Goal: Information Seeking & Learning: Learn about a topic

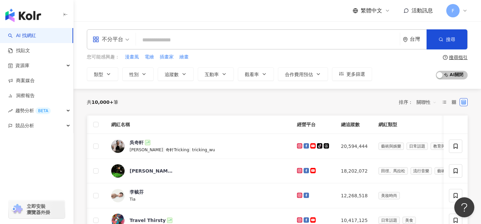
click at [269, 39] on input "search" at bounding box center [268, 40] width 259 height 13
type input "**********"
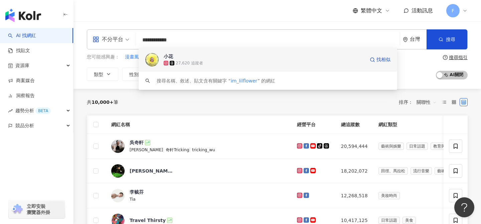
click at [191, 61] on div "27,620 追蹤者" at bounding box center [189, 64] width 27 height 6
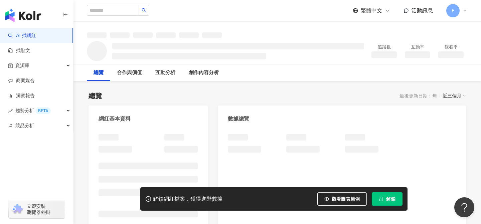
scroll to position [3, 0]
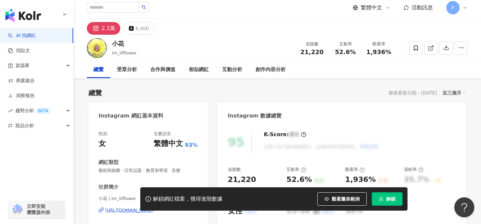
scroll to position [7, 0]
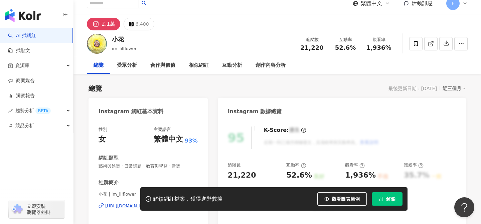
click at [397, 201] on button "解鎖" at bounding box center [387, 199] width 31 height 13
click at [386, 202] on button "解鎖" at bounding box center [387, 199] width 31 height 13
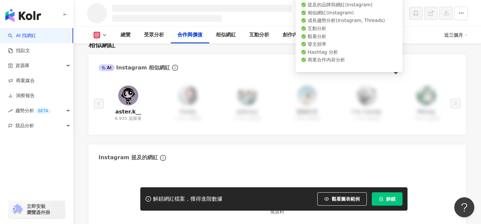
scroll to position [803, 0]
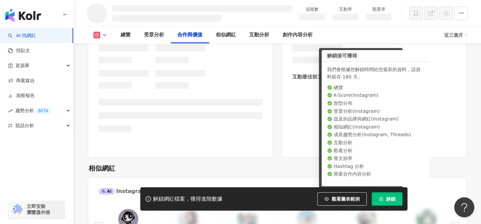
click at [395, 200] on div "同時已有協作者解鎖該網紅數據 由於該網紅的資料已被工作區其他協作者解鎖，因此您無須重複解鎖，重新整理頁面就能查看完整網紅數據。 重新整理" at bounding box center [240, 112] width 481 height 224
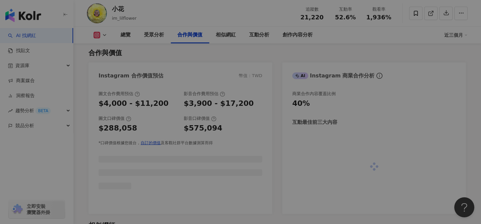
scroll to position [849, 0]
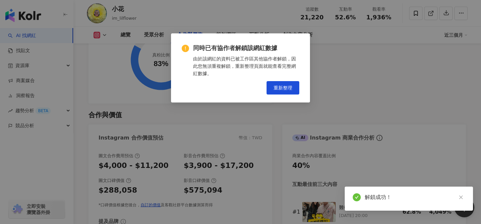
click at [286, 93] on div "同時已有協作者解鎖該網紅數據 由於該網紅的資料已被工作區其他協作者解鎖，因此您無須重複解鎖，重新整理頁面就能查看完整網紅數據。 重新整理" at bounding box center [240, 112] width 481 height 224
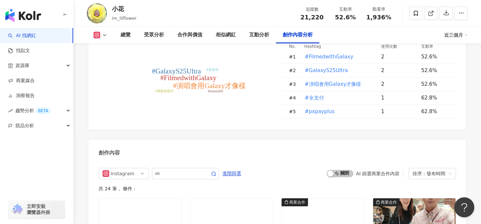
scroll to position [1970, 0]
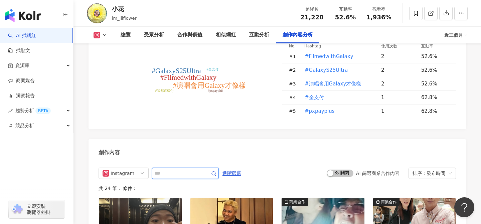
click at [163, 170] on input "text" at bounding box center [178, 174] width 47 height 8
type input "***"
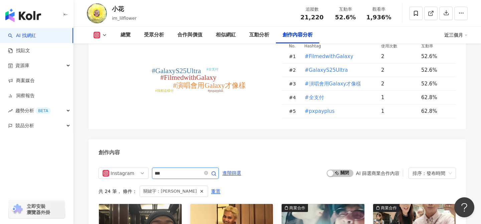
scroll to position [2019, 0]
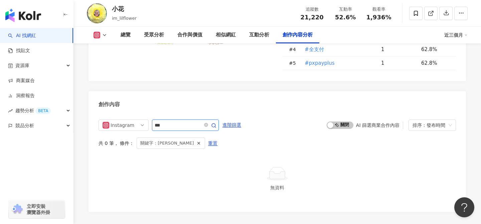
click at [217, 123] on icon "button" at bounding box center [213, 125] width 5 height 5
click at [216, 124] on circle "button" at bounding box center [214, 126] width 4 height 4
click at [217, 123] on icon "button" at bounding box center [213, 125] width 5 height 5
click at [196, 121] on input "***" at bounding box center [178, 125] width 47 height 8
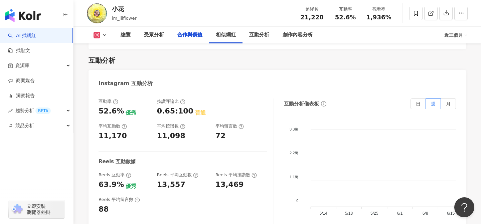
scroll to position [0, 0]
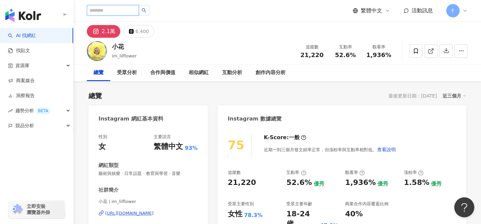
click at [130, 10] on input "search" at bounding box center [113, 10] width 52 height 11
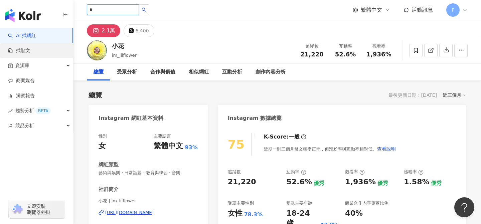
type input "*"
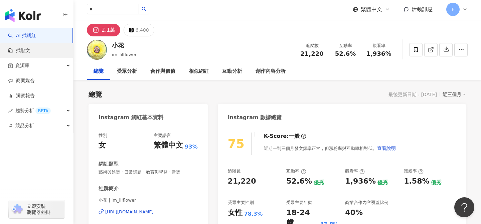
click at [30, 47] on link "找貼文" at bounding box center [19, 50] width 22 height 7
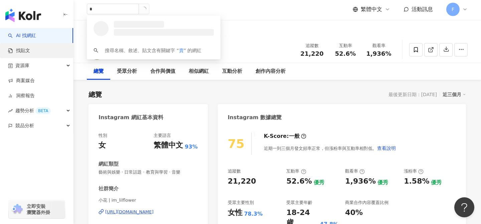
click at [25, 50] on link "找貼文" at bounding box center [19, 50] width 22 height 7
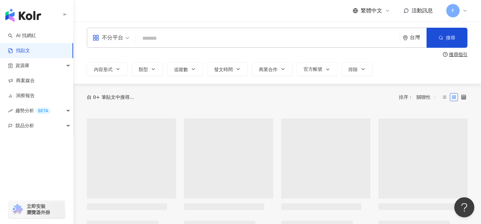
click at [115, 7] on div "繁體中文 活動訊息 F" at bounding box center [277, 10] width 381 height 21
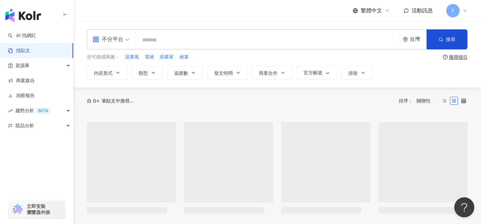
click at [124, 38] on span "不分平台" at bounding box center [111, 39] width 37 height 11
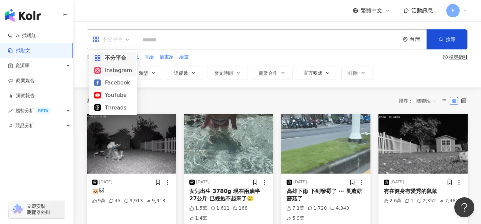
click at [105, 71] on div "Instagram" at bounding box center [113, 70] width 38 height 8
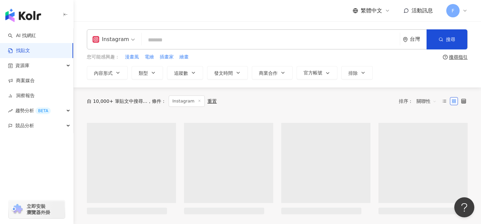
click at [164, 41] on input "search" at bounding box center [270, 40] width 253 height 14
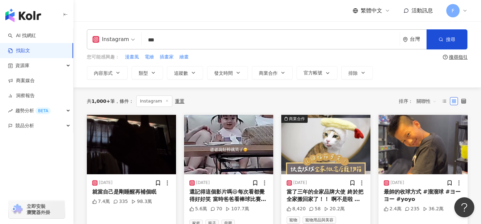
type input "***"
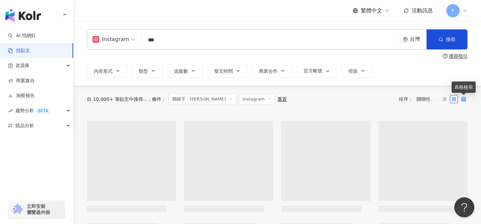
click at [464, 98] on icon at bounding box center [464, 99] width 5 height 5
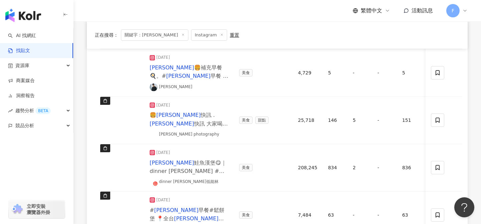
scroll to position [434, 0]
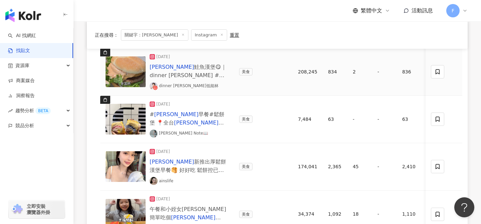
click at [173, 68] on span "鮭魚漢堡😋｜dinner lin #" at bounding box center [188, 71] width 77 height 15
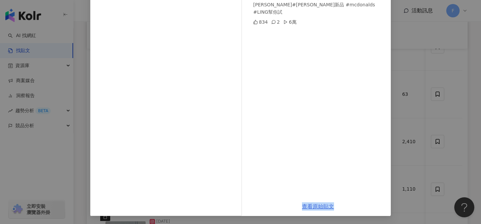
scroll to position [460, 0]
click at [467, 119] on div "dinner lin低能林 2024/12/14 麥當勞鮭魚漢堡😋｜dinner lin #麥當勞 #麥當勞新品 #mcdonalds #LING幫你試 83…" at bounding box center [240, 112] width 481 height 224
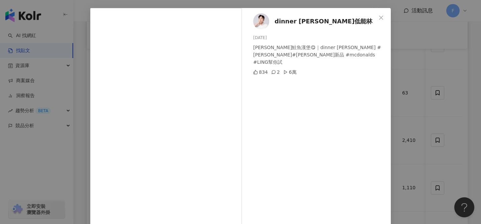
scroll to position [0, 0]
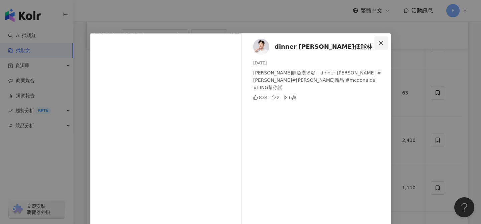
click at [381, 42] on icon "close" at bounding box center [382, 43] width 4 height 4
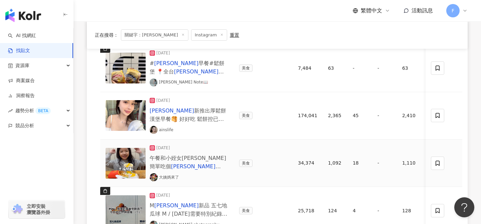
scroll to position [487, 0]
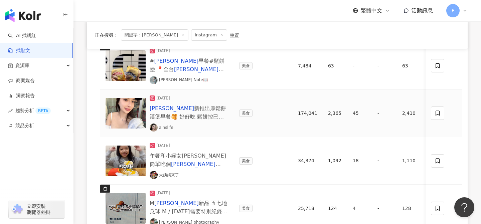
click at [173, 110] on span "新推出厚鬆餅漢堡早餐🥞 好好吃 鬆餅控已跟上😍 （我是早上9：45左右過去買的） #mcdonalds #mcgriddle #" at bounding box center [188, 125] width 77 height 40
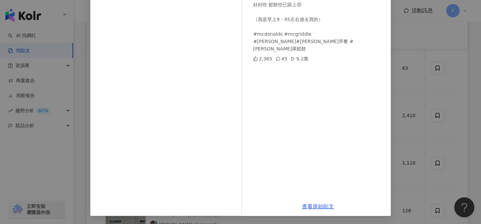
scroll to position [500, 0]
click at [59, 152] on div "ainslife 2024/11/13 麥當勞新推出厚鬆餅漢堡早餐🥞 好好吃 鬆餅控已跟上😍 （我是早上9：45左右過去買的） #mcdonalds #mcg…" at bounding box center [240, 112] width 481 height 224
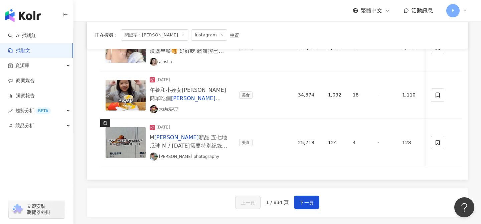
scroll to position [554, 0]
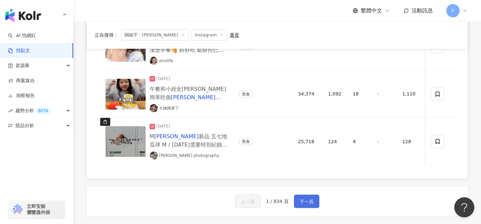
click at [302, 203] on span "下一頁" at bounding box center [307, 202] width 14 height 8
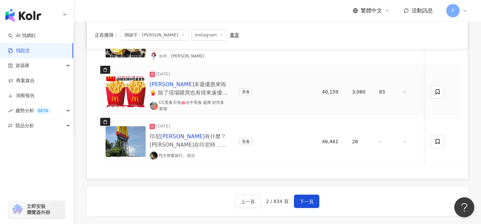
click at [217, 92] on span "本週優惠來啦🍟 除了現場購買也有得來速優惠唷🙌 趕快@你朋友請你吃" at bounding box center [189, 92] width 78 height 23
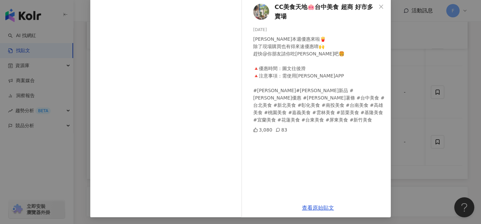
scroll to position [38, 0]
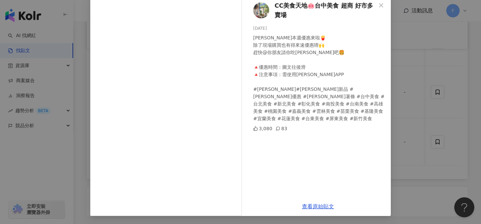
click at [403, 170] on div "CC美食天地🐽台中美食 超商 好市多 賣場 2024/11/11 麥當勞本週優惠來啦🍟 除了現場購買也有得來速優惠唷🙌 趕快@你朋友請你吃麥當勞吧🍔 🔺優惠時…" at bounding box center [240, 112] width 481 height 224
click at [402, 175] on div "CC美食天地🐽台中美食 超商 好市多 賣場 2024/11/11 麥當勞本週優惠來啦🍟 除了現場購買也有得來速優惠唷🙌 趕快@你朋友請你吃麥當勞吧🍔 🔺優惠時…" at bounding box center [240, 112] width 481 height 224
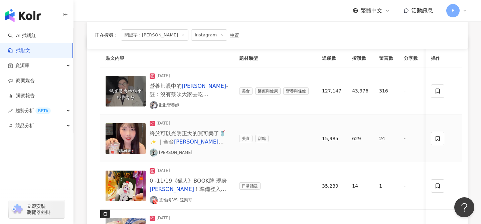
scroll to position [76, 0]
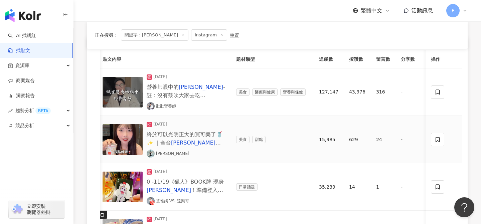
click at [201, 133] on span "終於可以光明正大的買可樂了🥤✨ ｜全台" at bounding box center [185, 138] width 76 height 15
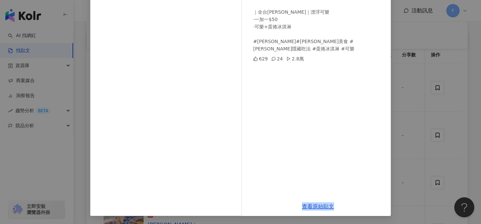
scroll to position [81, 0]
click at [44, 167] on div "陳小希 2024/10/12 終於可以光明正大的買可樂了🥤✨ ｜全台麥當勞｜漂浮可樂 ·一加一$50 ·可樂+蛋捲冰淇淋 #麥當勞 #麥當勞美食 #麥當勞隱藏…" at bounding box center [240, 112] width 481 height 224
click at [457, 56] on div "陳小希 2024/10/12 終於可以光明正大的買可樂了🥤✨ ｜全台麥當勞｜漂浮可樂 ·一加一$50 ·可樂+蛋捲冰淇淋 #麥當勞 #麥當勞美食 #麥當勞隱藏…" at bounding box center [240, 112] width 481 height 224
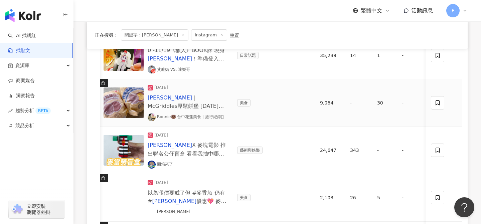
scroll to position [637, 0]
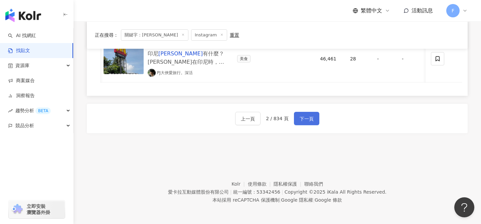
click at [300, 124] on button "下一頁" at bounding box center [306, 118] width 25 height 13
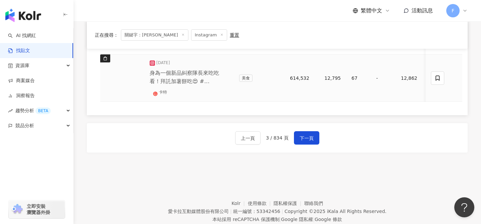
scroll to position [616, 0]
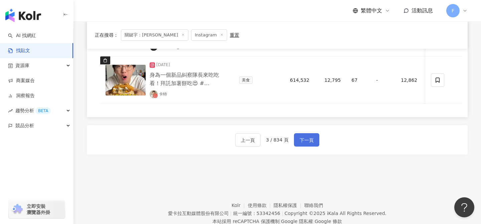
click at [309, 136] on span "下一頁" at bounding box center [307, 140] width 14 height 8
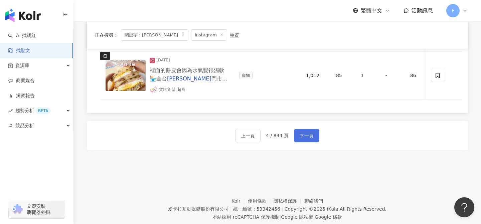
scroll to position [550, 0]
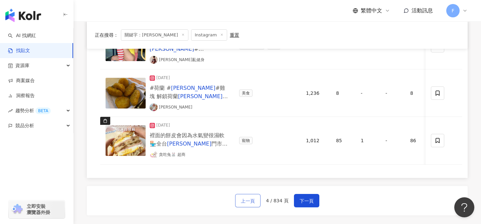
click at [246, 200] on span "上一頁" at bounding box center [248, 201] width 14 height 8
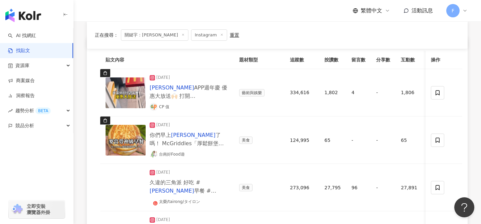
scroll to position [68, 0]
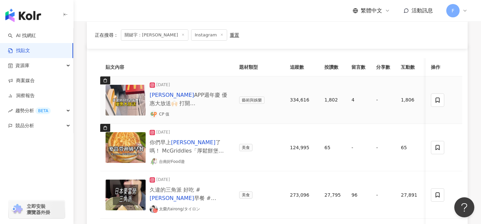
click at [191, 109] on span "APP點限時優惠 就會看到超多優惠券! 有分平日/週末、店內/得來速限定 使用前可以注意一下🙌🏻 那就分享給你們! 趕快傳給你愛吃" at bounding box center [189, 129] width 78 height 40
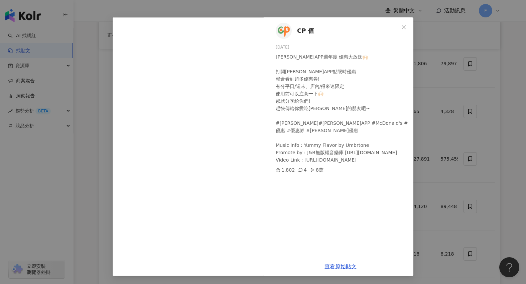
scroll to position [16, 0]
click at [341, 224] on link "查看原始貼文" at bounding box center [341, 266] width 32 height 6
click at [403, 28] on icon "close" at bounding box center [403, 27] width 5 height 5
